Goal: Information Seeking & Learning: Learn about a topic

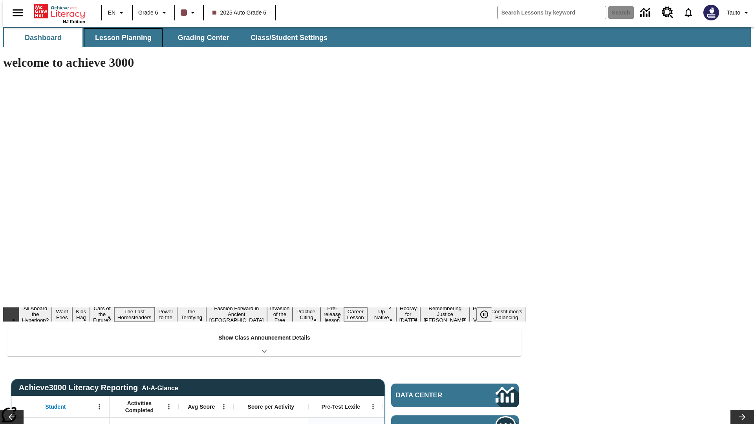
click at [120, 38] on span "Lesson Planning" at bounding box center [123, 37] width 57 height 9
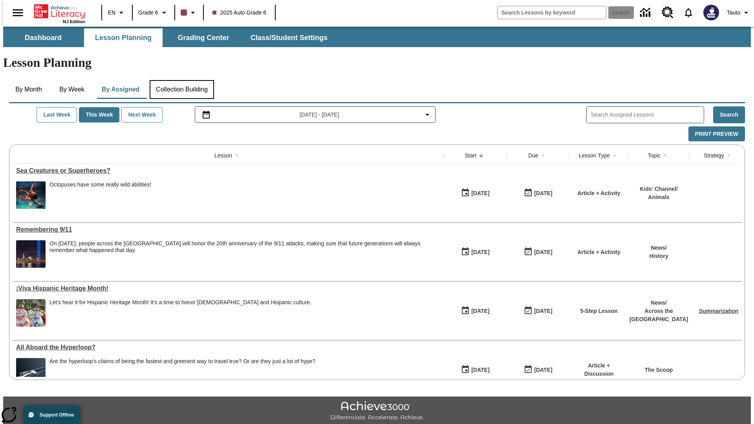
click at [181, 80] on button "Collection Building" at bounding box center [182, 89] width 64 height 19
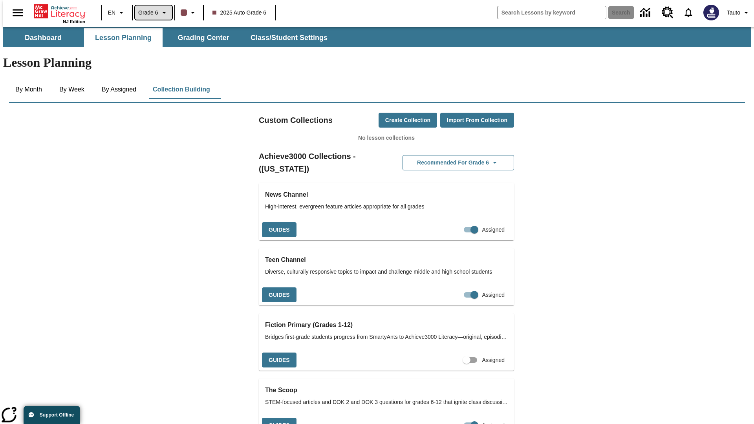
click at [151, 13] on span "Grade 6" at bounding box center [148, 13] width 20 height 8
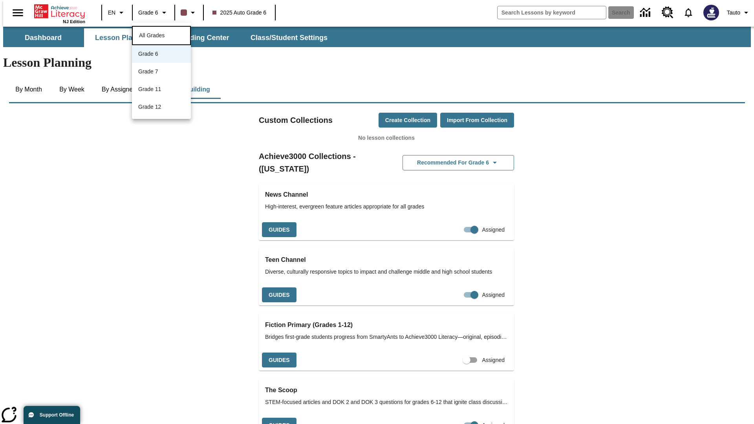
click at [161, 35] on span "All Grades" at bounding box center [152, 35] width 26 height 6
